Goal: Find specific page/section: Find specific page/section

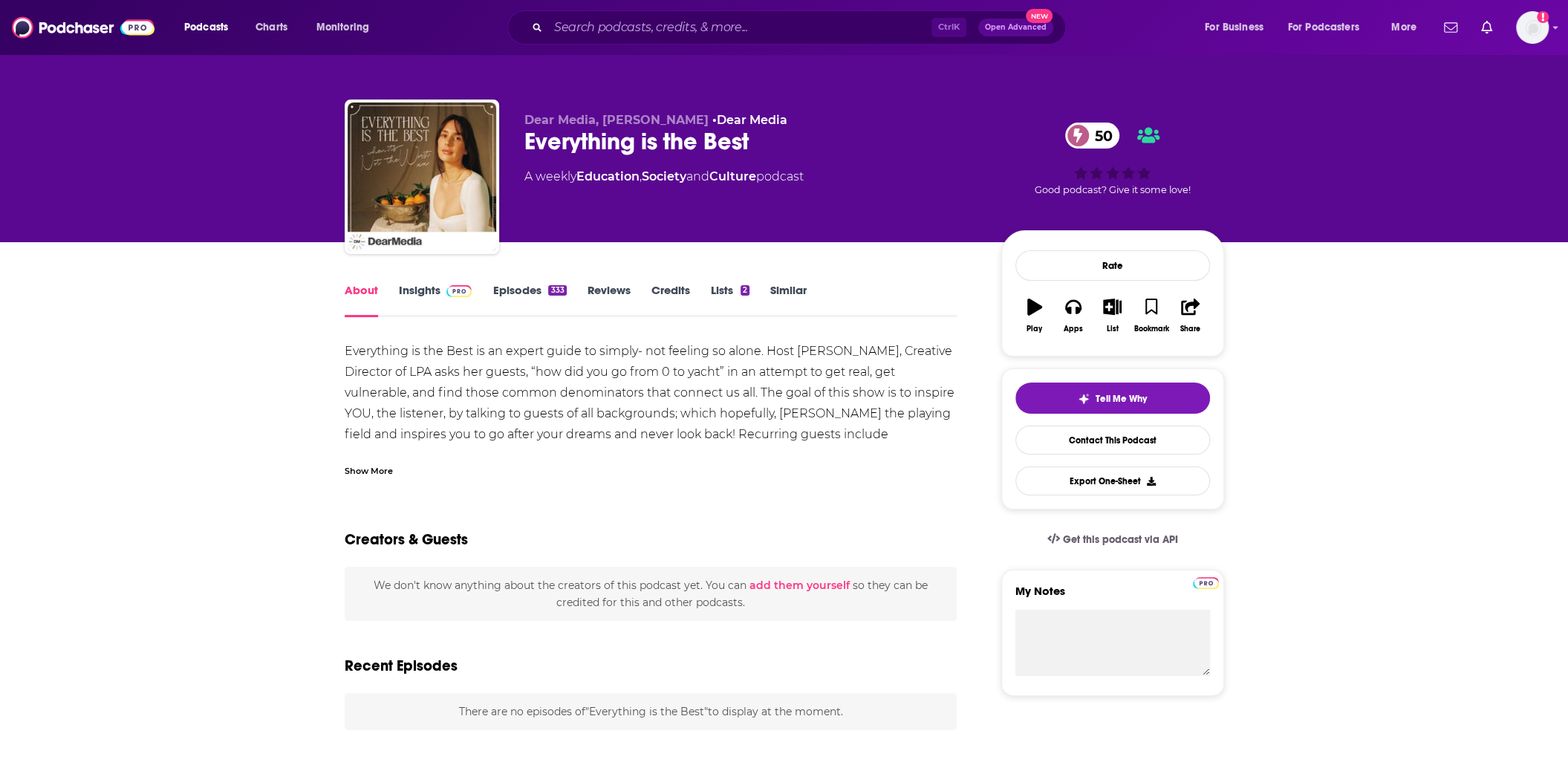
click at [430, 297] on link "Insights" at bounding box center [436, 300] width 74 height 35
